Goal: Navigation & Orientation: Find specific page/section

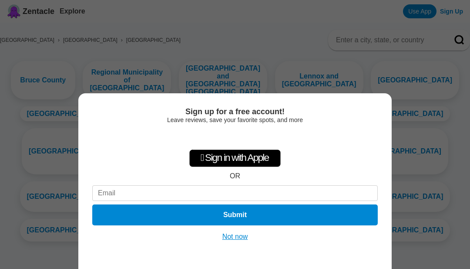
click at [246, 238] on button "Not now" at bounding box center [235, 236] width 31 height 9
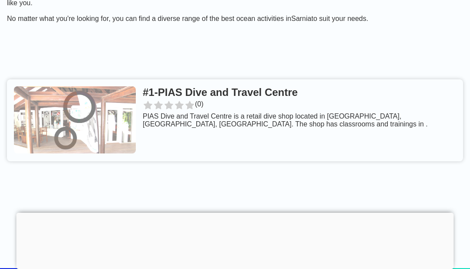
scroll to position [315, 0]
click at [196, 80] on link at bounding box center [235, 121] width 456 height 82
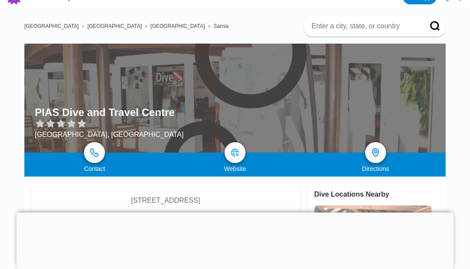
scroll to position [14, 0]
click at [234, 156] on img at bounding box center [235, 152] width 9 height 9
click at [238, 154] on img at bounding box center [235, 152] width 9 height 9
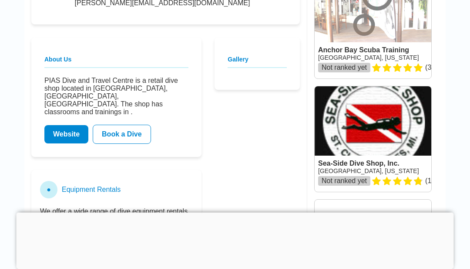
scroll to position [246, 0]
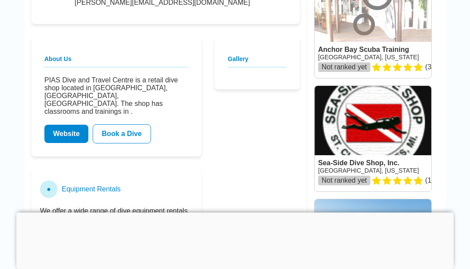
click at [66, 125] on link "Website" at bounding box center [66, 134] width 44 height 18
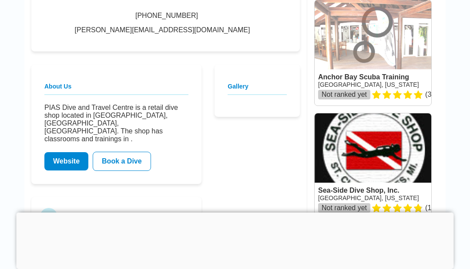
scroll to position [219, 0]
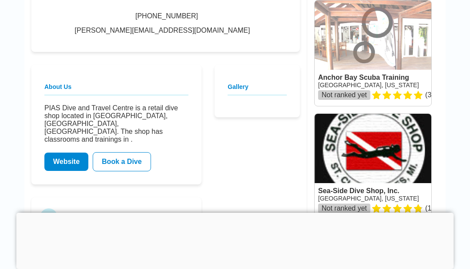
click at [67, 152] on link "Website" at bounding box center [66, 161] width 44 height 18
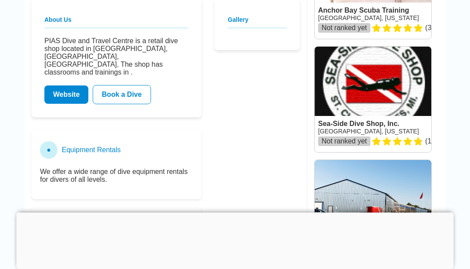
scroll to position [286, 0]
click at [86, 146] on h3 "Equipment Rentals" at bounding box center [91, 150] width 59 height 8
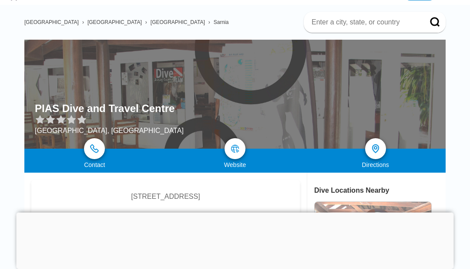
scroll to position [18, 0]
click at [91, 150] on img at bounding box center [94, 148] width 9 height 9
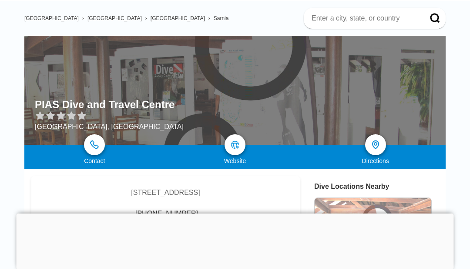
scroll to position [0, 0]
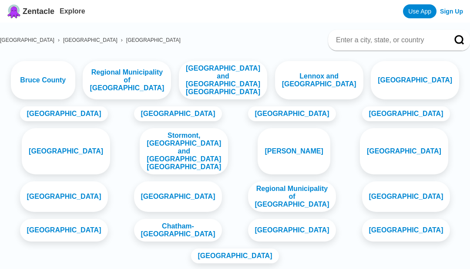
scroll to position [315, 0]
